Goal: Transaction & Acquisition: Book appointment/travel/reservation

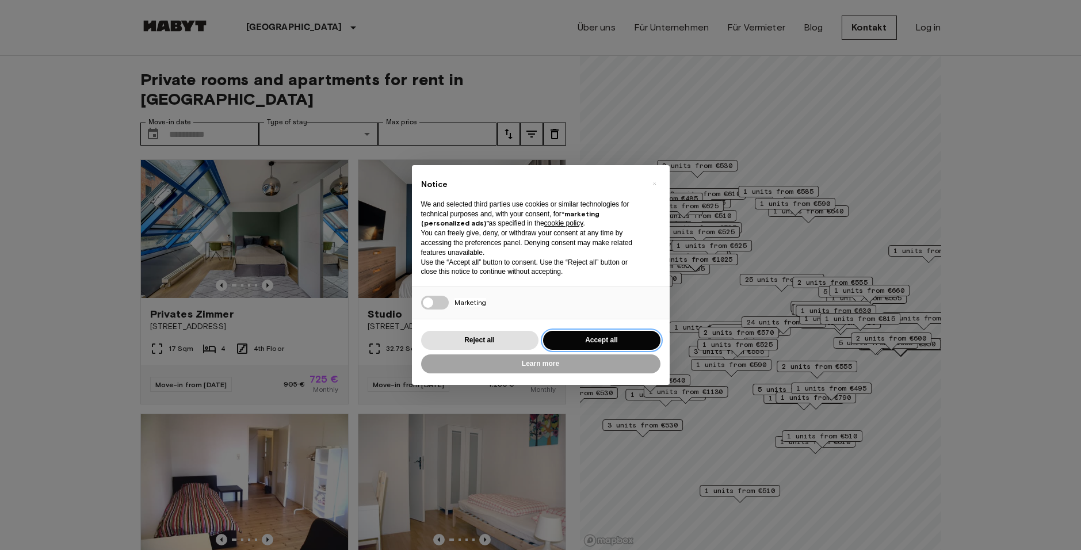
click at [590, 347] on button "Accept all" at bounding box center [601, 340] width 117 height 19
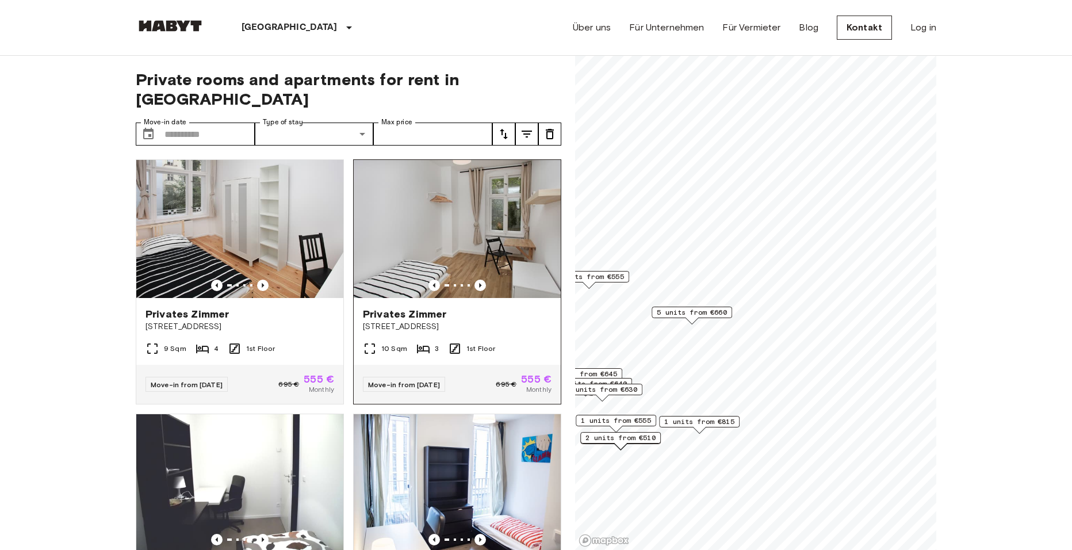
click at [449, 388] on div "Private rooms and apartments for rent in [GEOGRAPHIC_DATA] Move-in date ​ Move-…" at bounding box center [536, 303] width 801 height 495
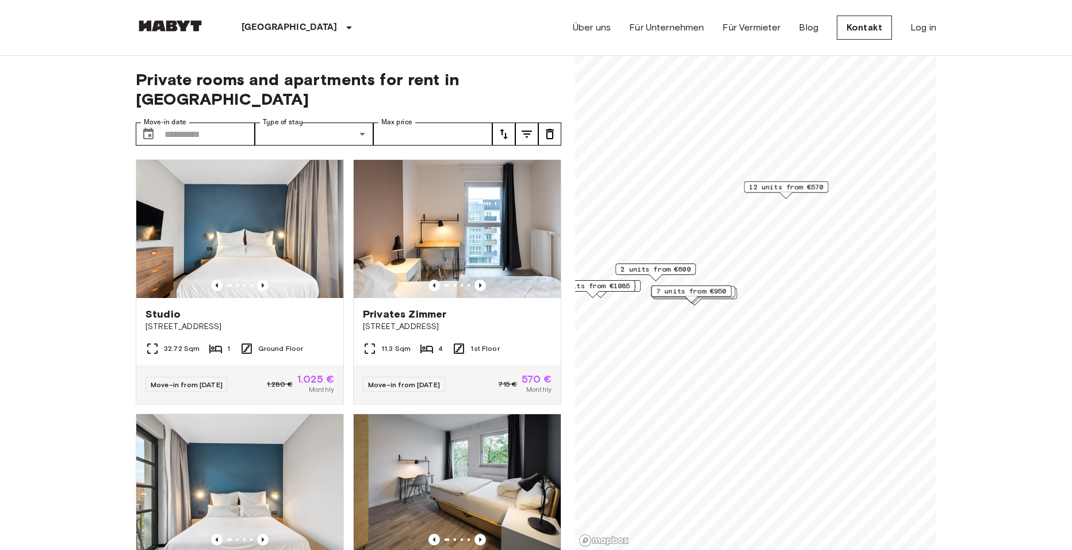
click at [685, 300] on div "Map marker" at bounding box center [691, 299] width 13 height 6
click at [689, 289] on span "7 units from €950" at bounding box center [691, 291] width 70 height 10
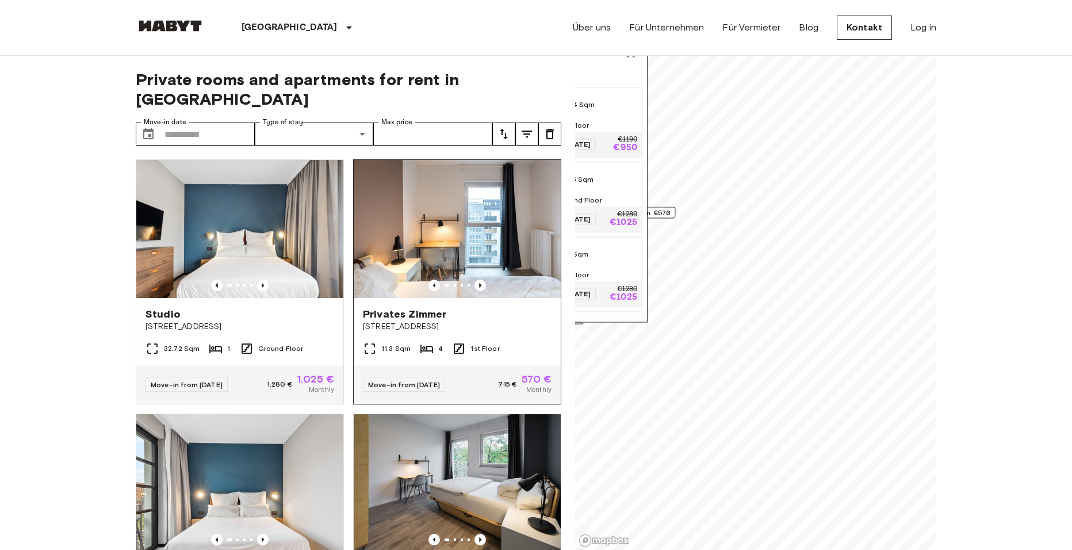
click at [510, 391] on div "Private rooms and apartments for rent in [GEOGRAPHIC_DATA] Move-in date ​ Move-…" at bounding box center [536, 303] width 801 height 495
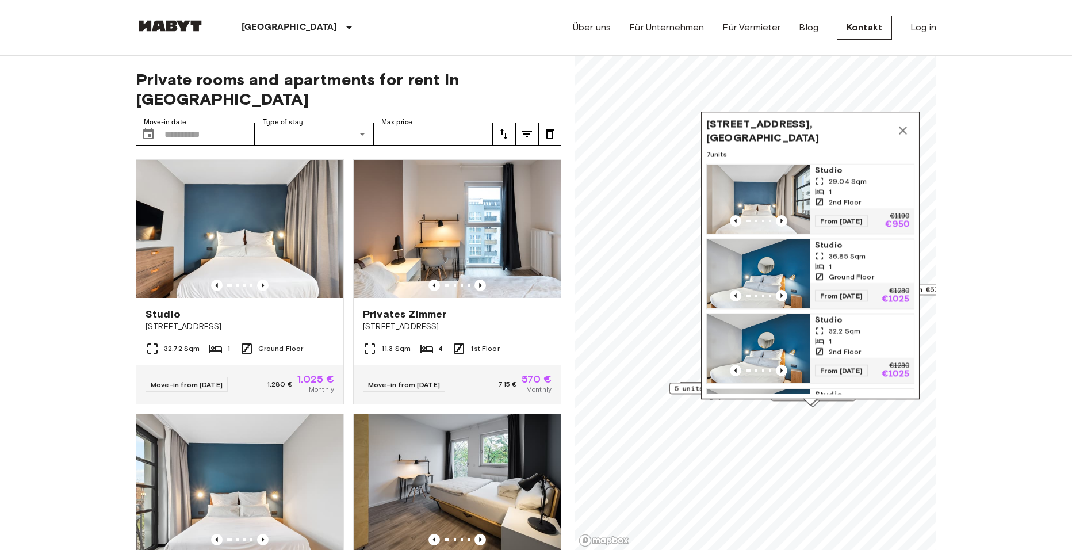
click at [683, 386] on span "5 units from €1085" at bounding box center [712, 388] width 74 height 10
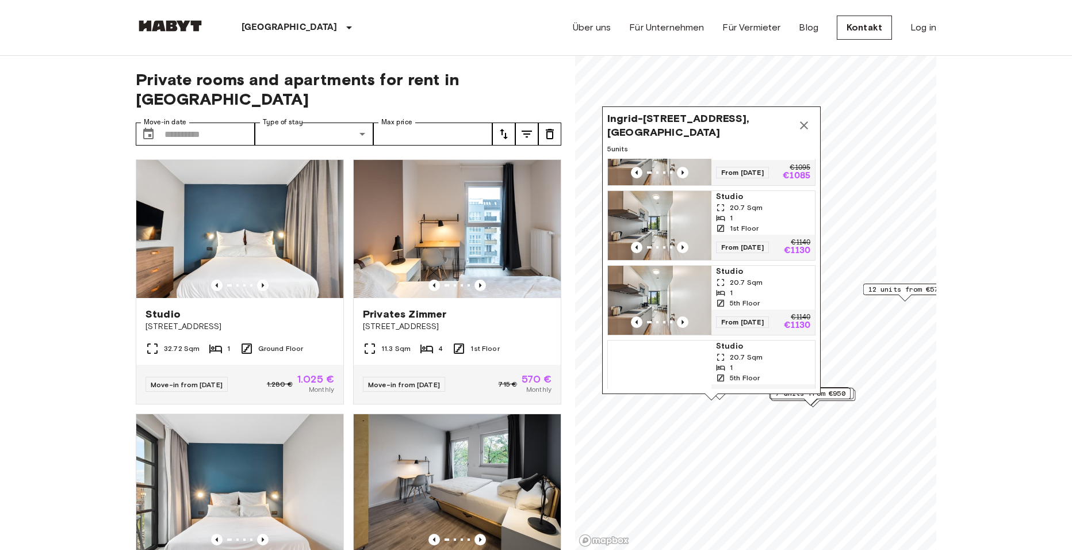
scroll to position [171, 0]
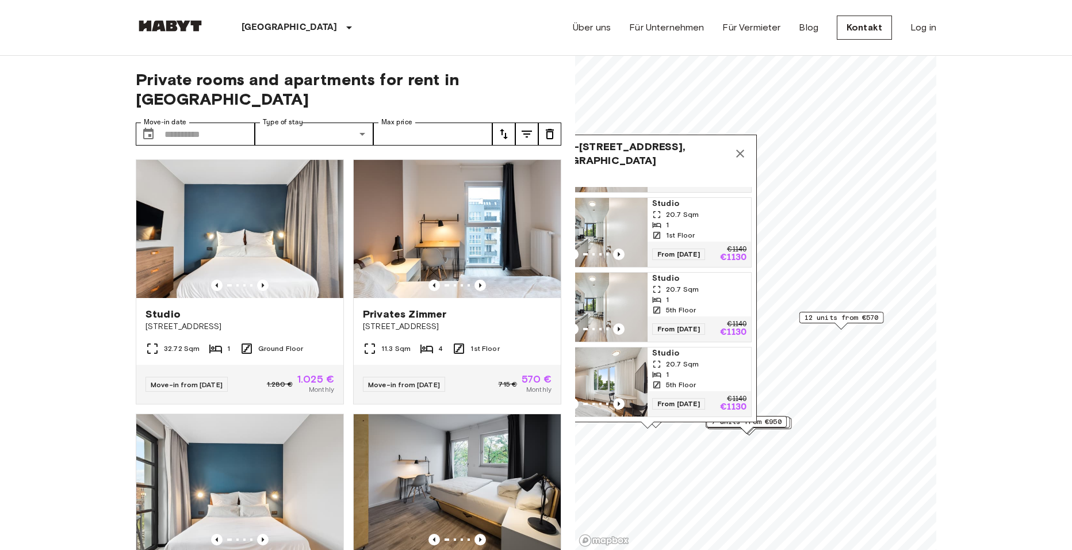
click at [844, 322] on span "12 units from €570" at bounding box center [842, 317] width 74 height 10
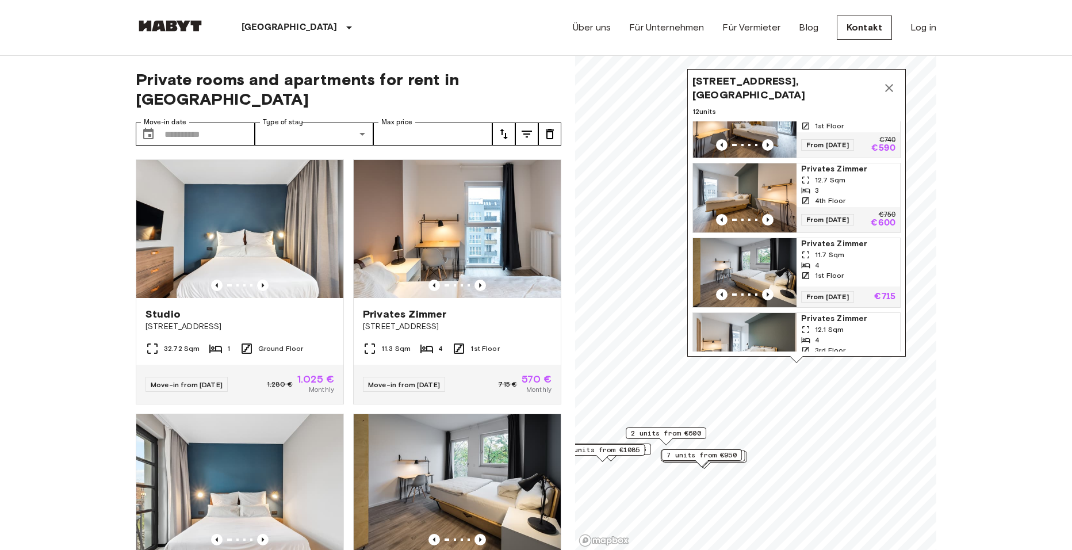
scroll to position [616, 0]
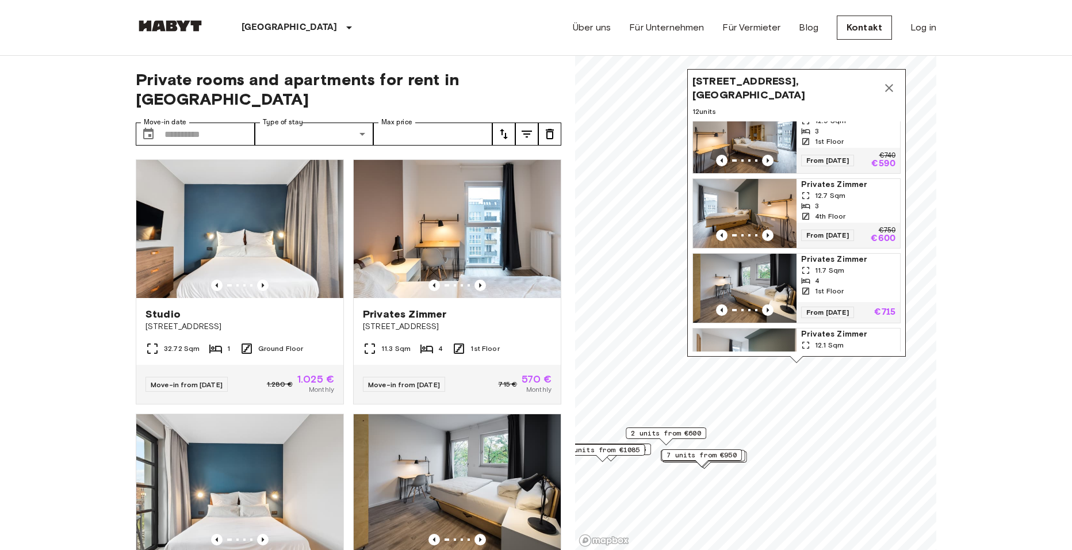
click at [896, 77] on div "[STREET_ADDRESS], [GEOGRAPHIC_DATA]" at bounding box center [797, 88] width 208 height 28
click at [887, 89] on icon "Map marker" at bounding box center [889, 88] width 14 height 14
